Goal: Find specific page/section: Locate a particular part of the current website

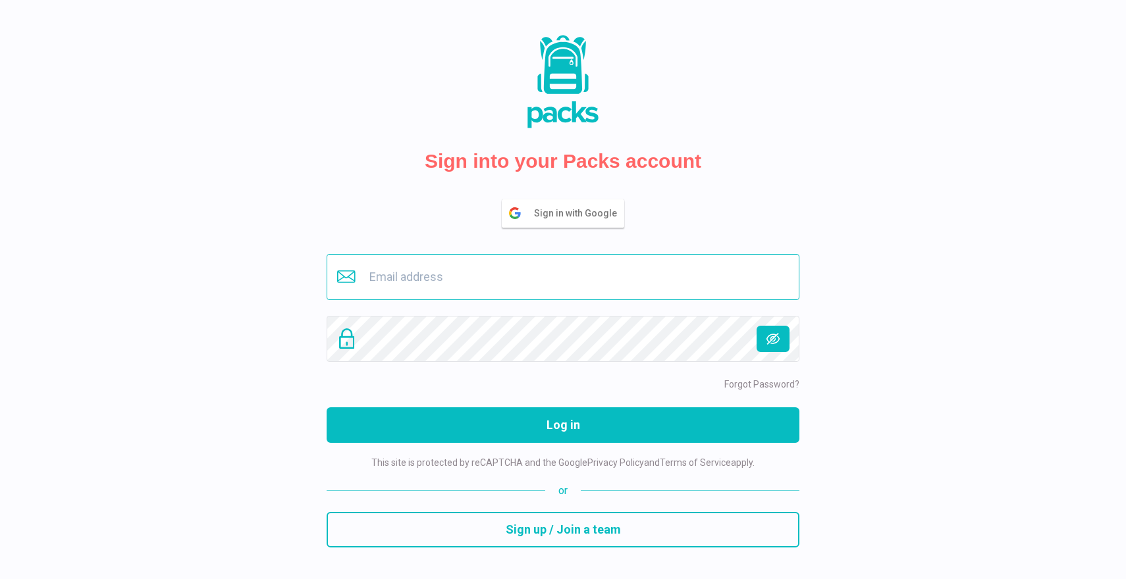
type input "[EMAIL_ADDRESS][DOMAIN_NAME]"
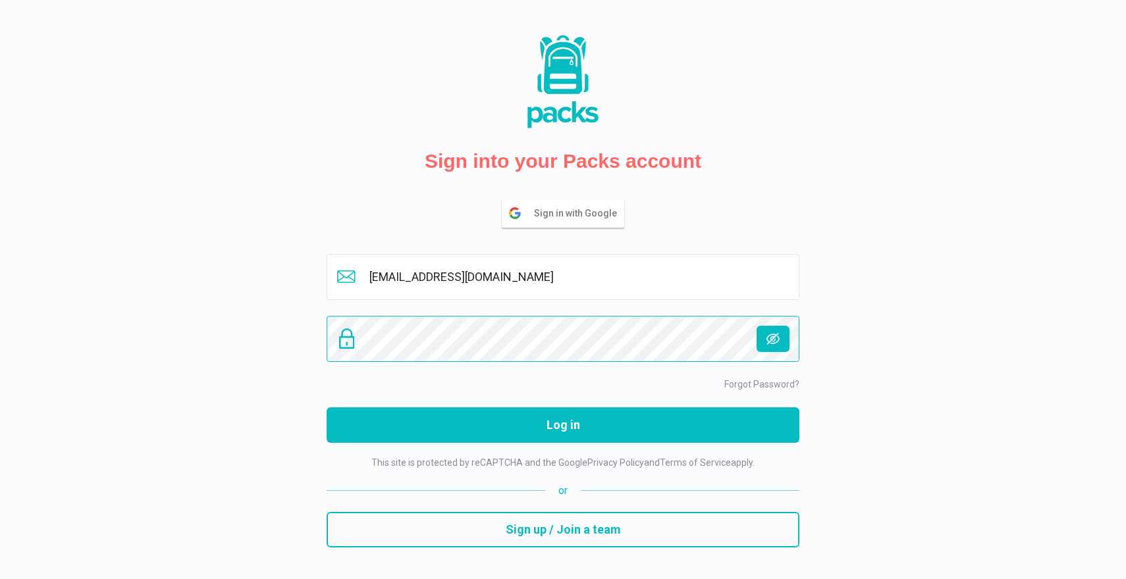
click at [563, 425] on button "Log in" at bounding box center [563, 425] width 473 height 36
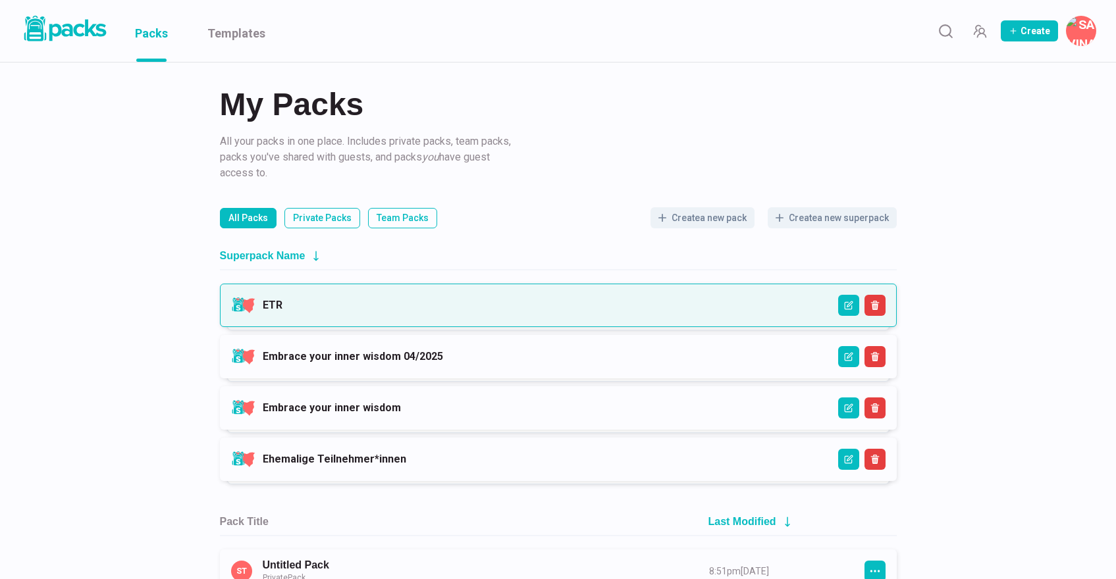
click at [282, 299] on link "ETR" at bounding box center [273, 305] width 20 height 13
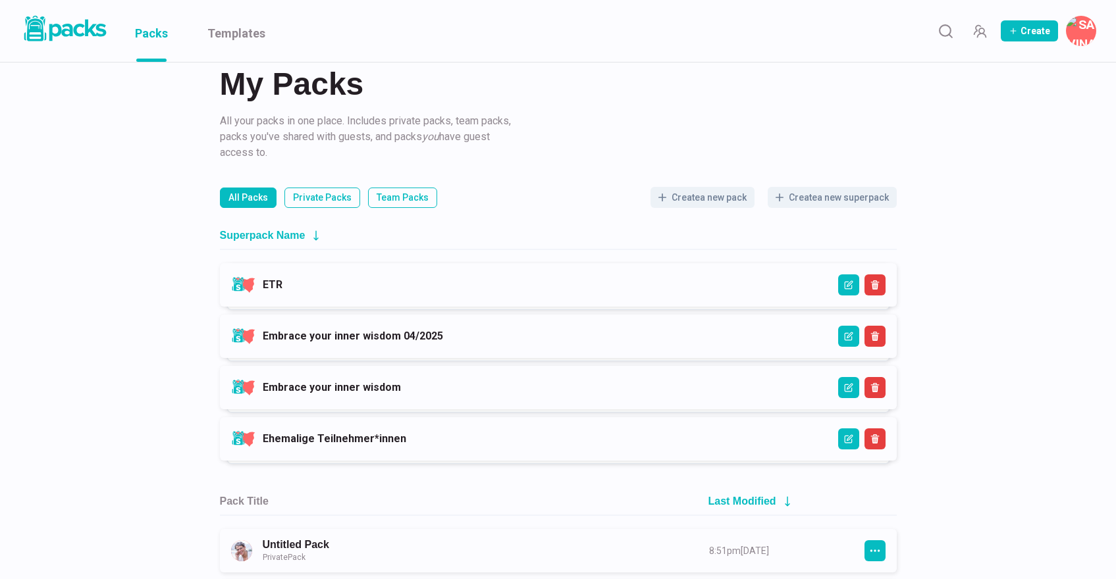
scroll to position [3, 0]
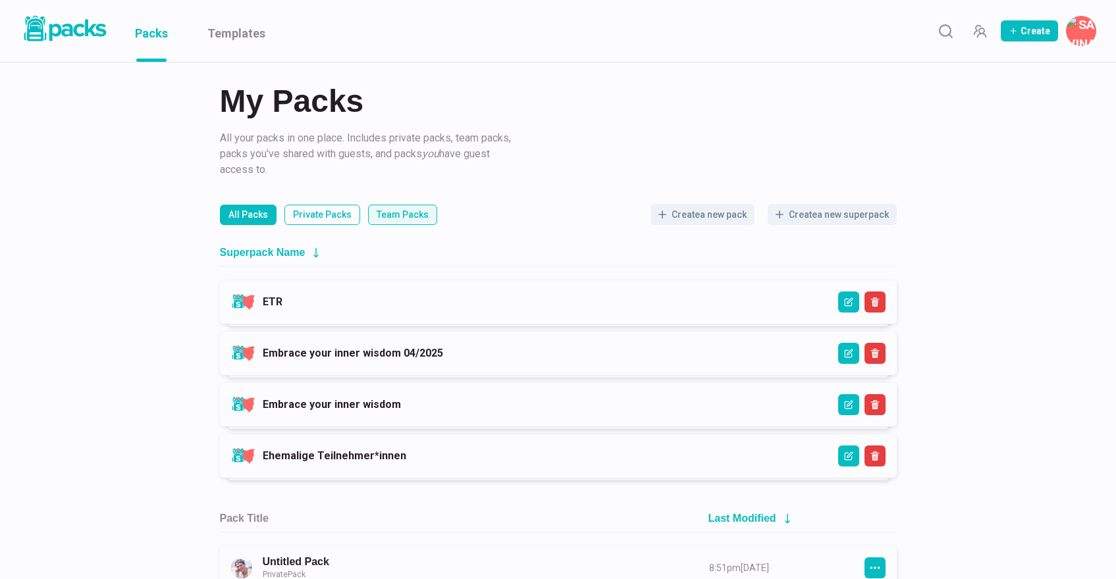
click at [403, 219] on p "Team Packs" at bounding box center [403, 215] width 52 height 14
click at [368, 205] on input "Team Packs" at bounding box center [367, 204] width 1 height 1
radio input "true"
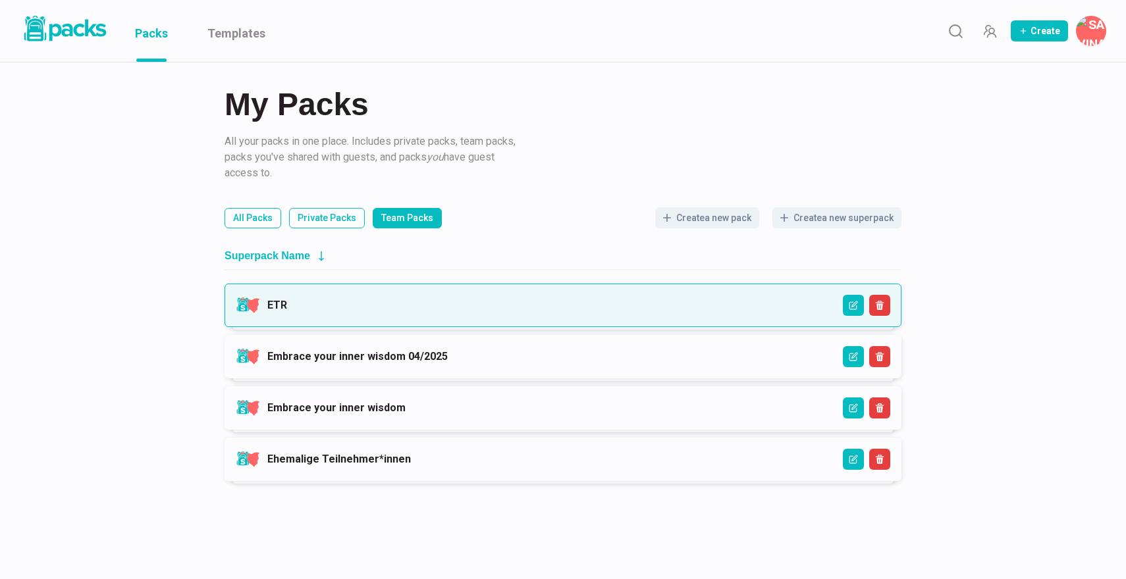
click at [287, 311] on link "ETR" at bounding box center [277, 305] width 20 height 13
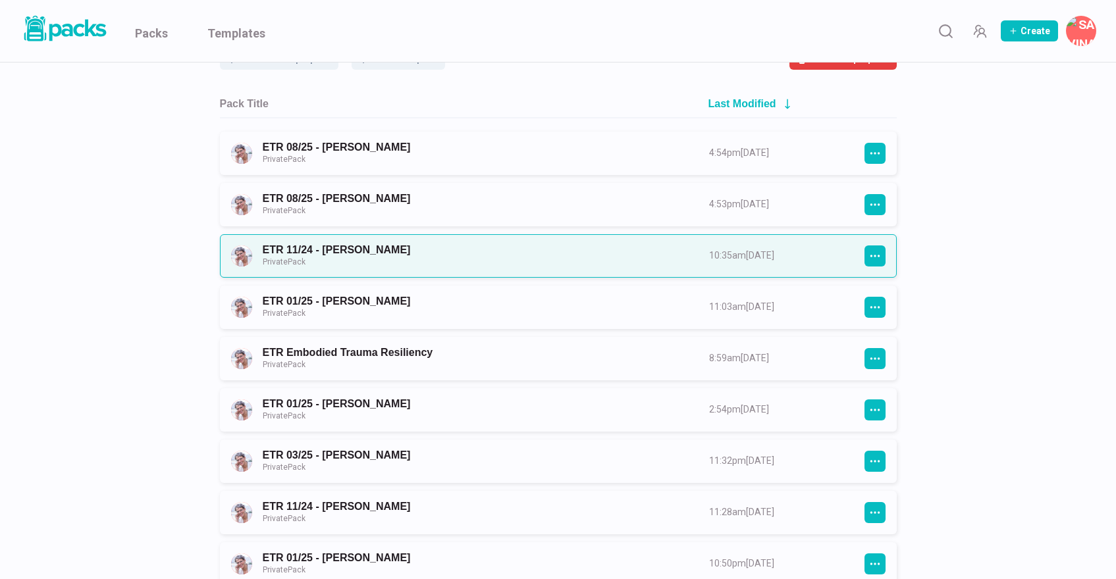
scroll to position [141, 0]
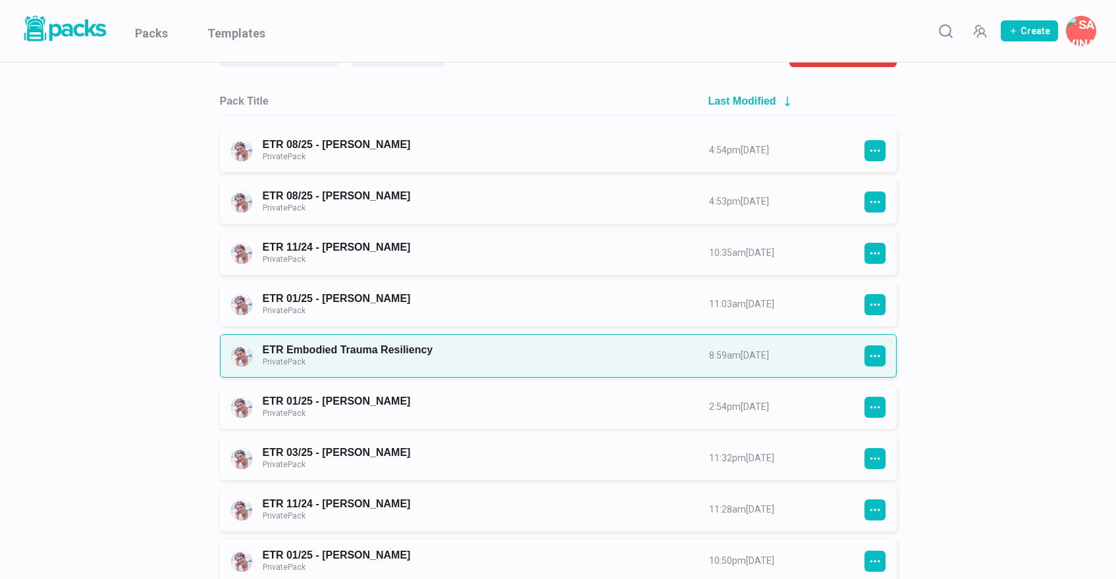
click at [394, 346] on link "ETR Embodied Trauma Resiliency Private Pack" at bounding box center [474, 356] width 423 height 24
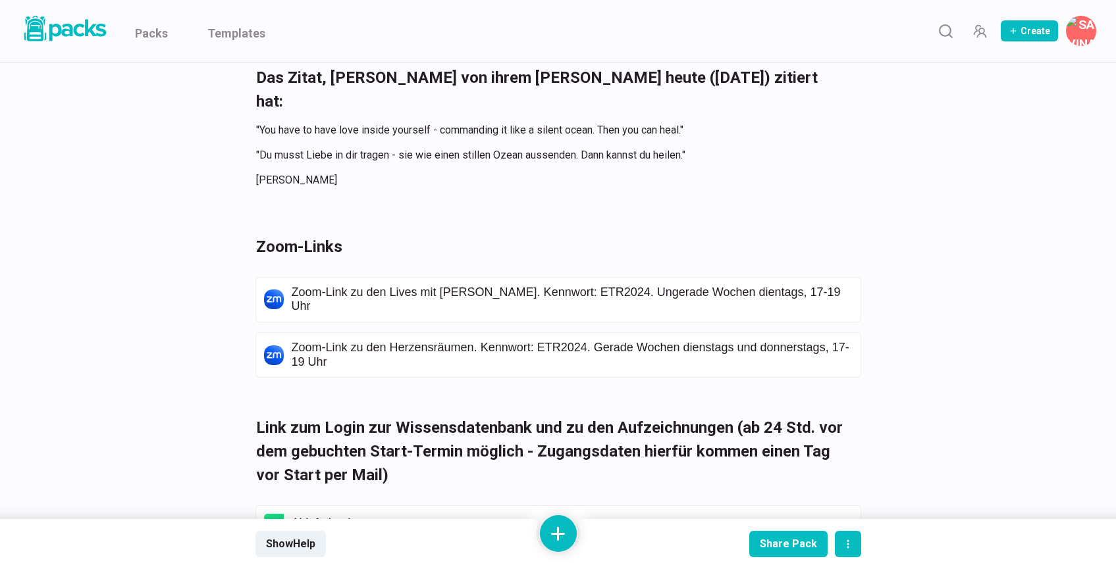
scroll to position [3199, 0]
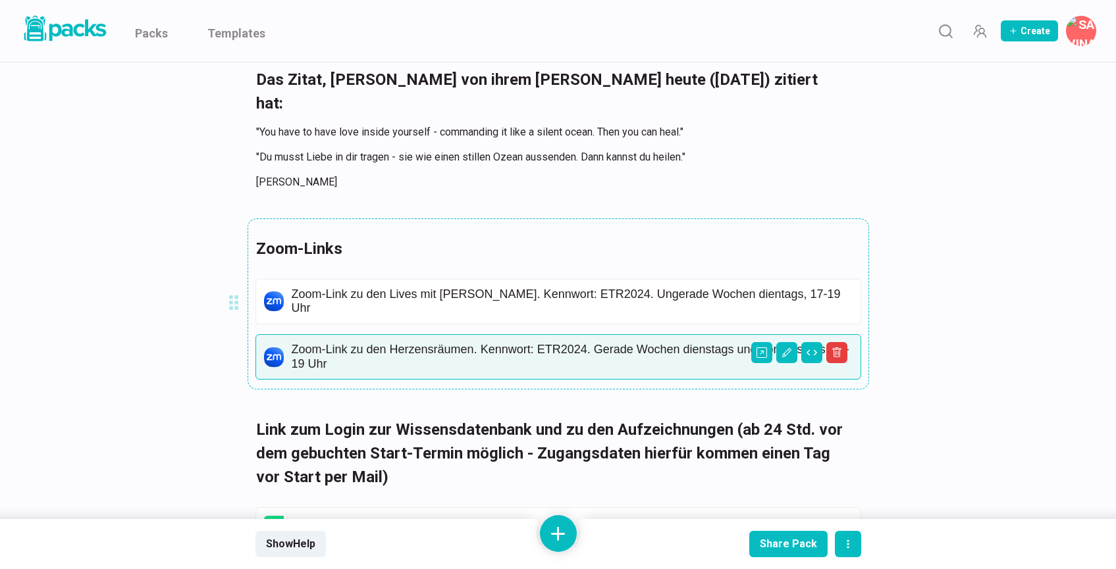
click at [504, 343] on p "Zoom-Link zu den Herzensräumen. Kennwort: ETR2024. Gerade Wochen dienstags und …" at bounding box center [572, 357] width 561 height 28
click at [278, 348] on img at bounding box center [274, 358] width 20 height 20
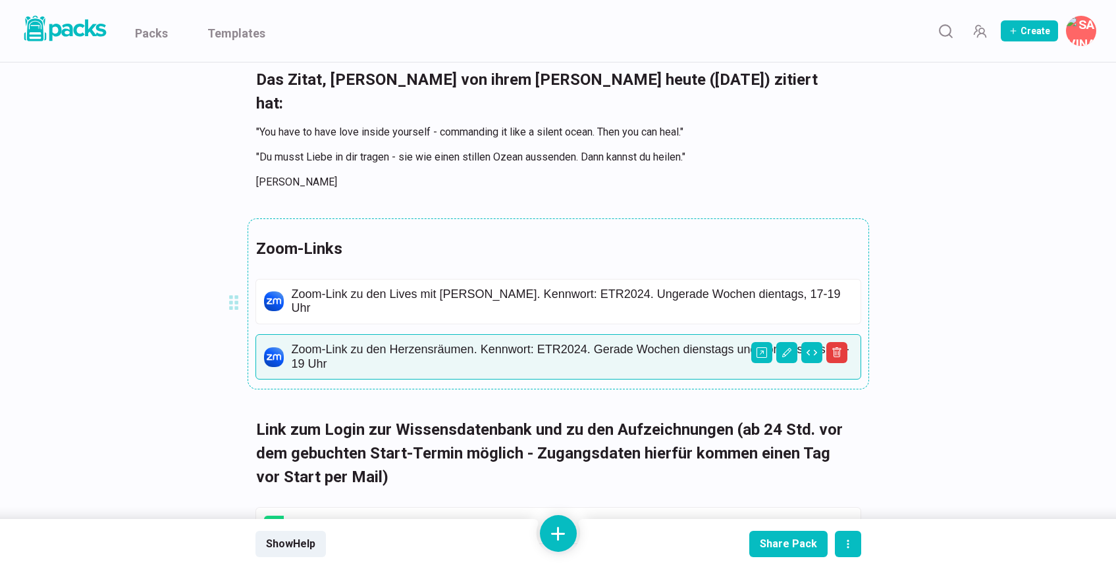
click at [272, 348] on img at bounding box center [274, 358] width 20 height 20
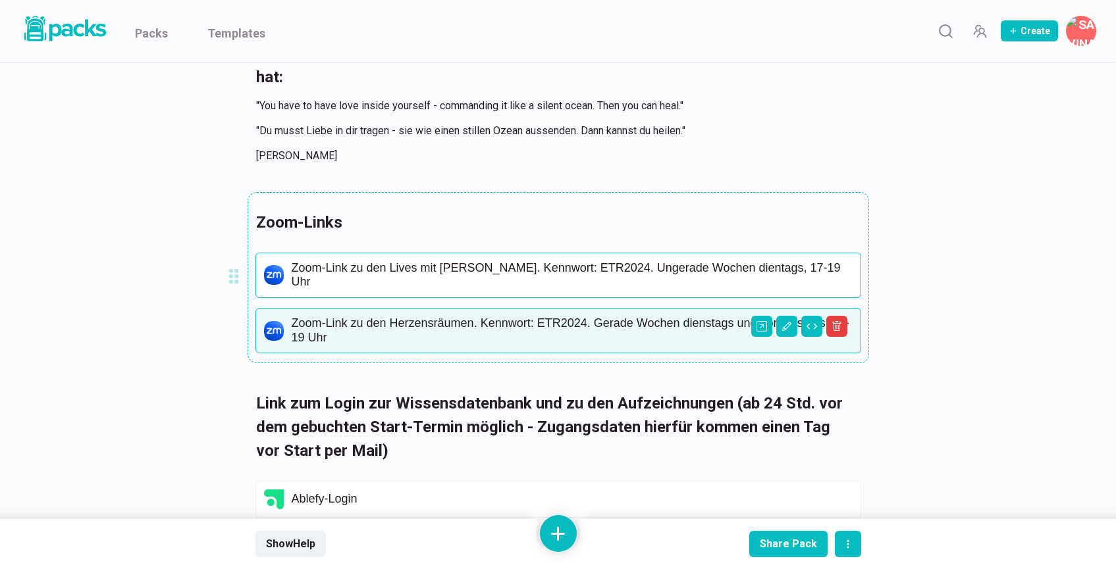
scroll to position [3226, 206]
click at [756, 321] on icon "Open external link" at bounding box center [761, 326] width 11 height 11
